Goal: Information Seeking & Learning: Learn about a topic

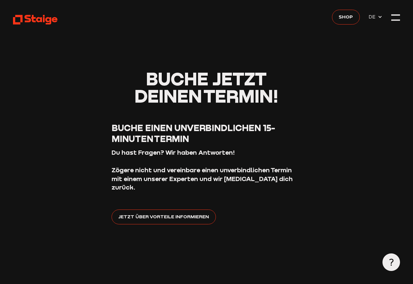
click at [398, 20] on div at bounding box center [395, 19] width 9 height 1
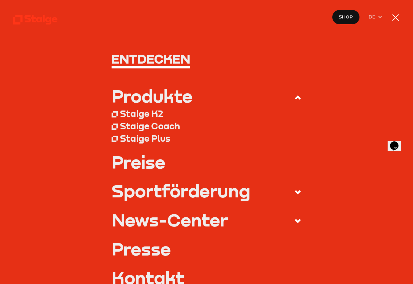
click at [128, 113] on div "Staige K2" at bounding box center [141, 113] width 43 height 11
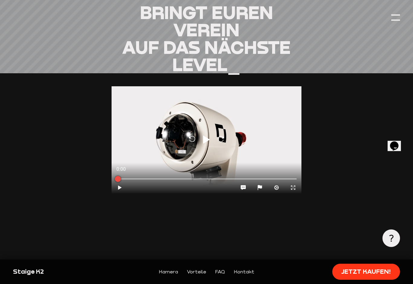
scroll to position [628, 0]
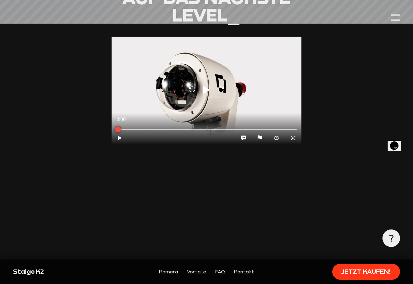
click at [203, 90] on icon at bounding box center [206, 90] width 7 height 8
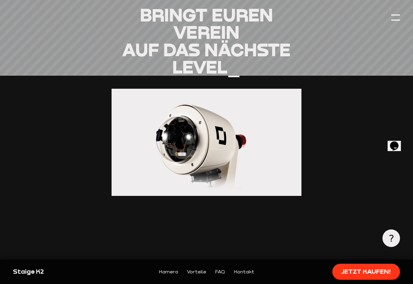
scroll to position [566, 0]
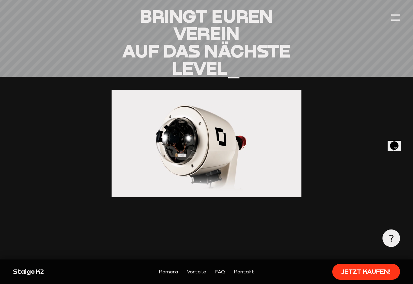
click at [387, 9] on section "Bringt euren Verein auf das nächste Level_ 0:14 Pause Chatbox Ellipses Flag Cog…" at bounding box center [206, 182] width 387 height 350
click at [393, 15] on div at bounding box center [395, 14] width 9 height 1
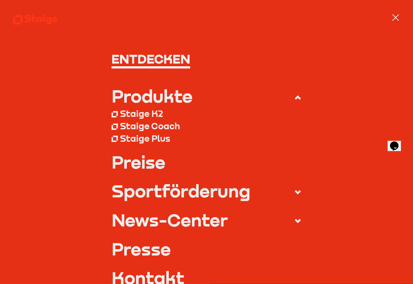
click at [163, 126] on div "Staige Coach" at bounding box center [150, 125] width 60 height 11
click at [147, 141] on div "Staige Plus" at bounding box center [145, 138] width 50 height 11
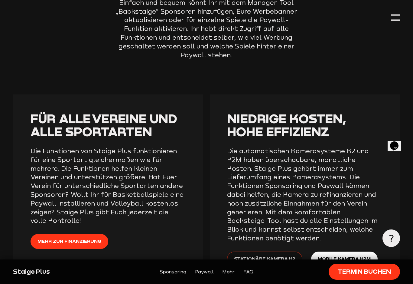
scroll to position [1075, 0]
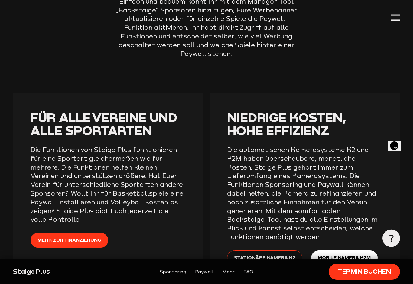
click at [397, 20] on div at bounding box center [395, 19] width 9 height 1
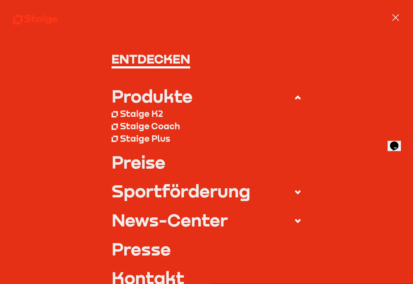
click at [144, 167] on link "Preise" at bounding box center [207, 162] width 190 height 18
